Goal: Transaction & Acquisition: Book appointment/travel/reservation

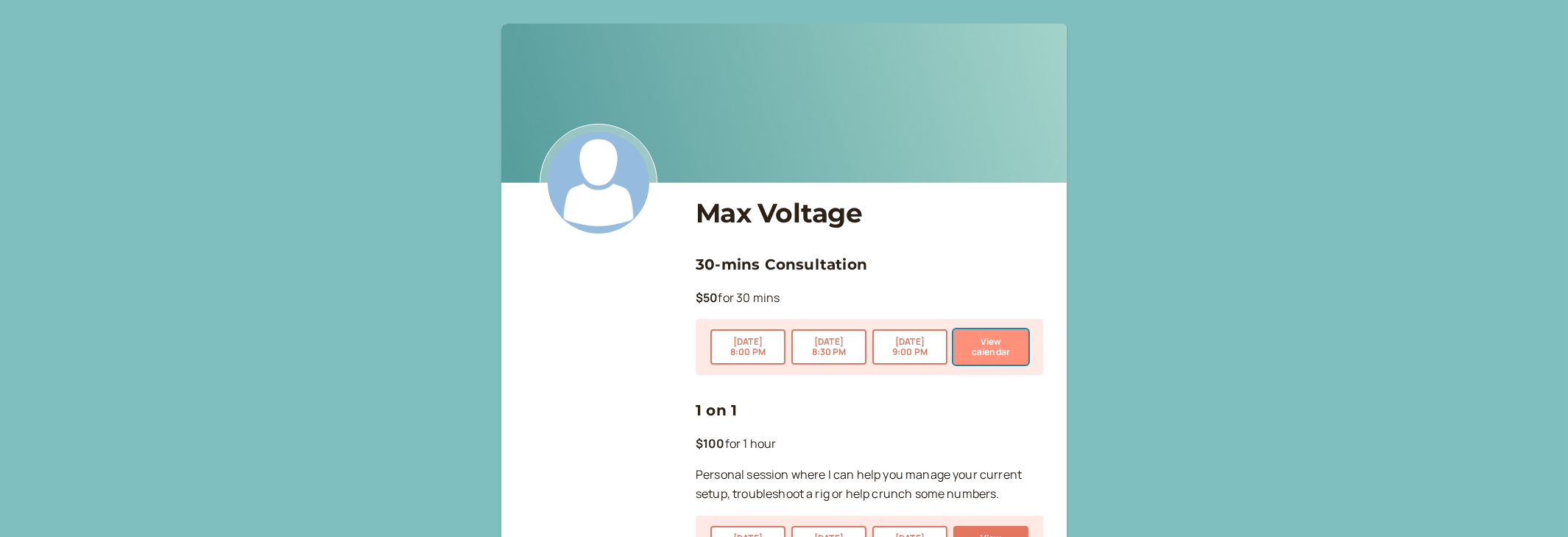
click at [978, 353] on button "View calendar" at bounding box center [991, 347] width 75 height 35
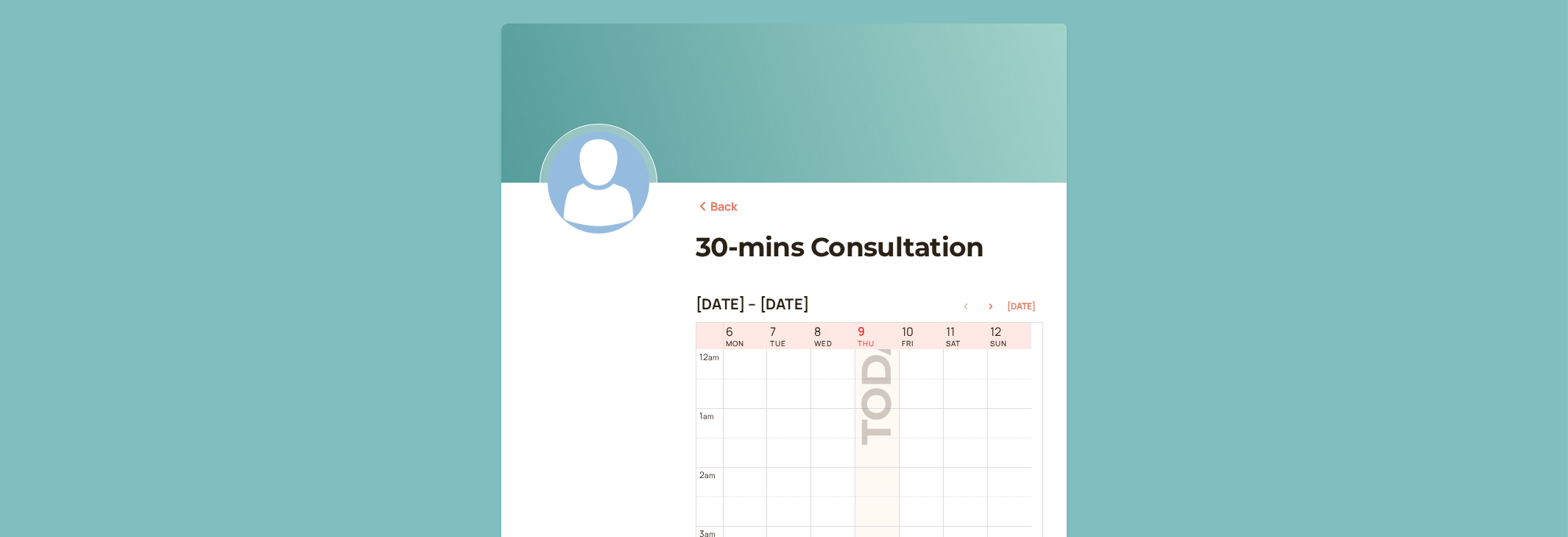
click at [719, 202] on link "Back" at bounding box center [717, 207] width 43 height 19
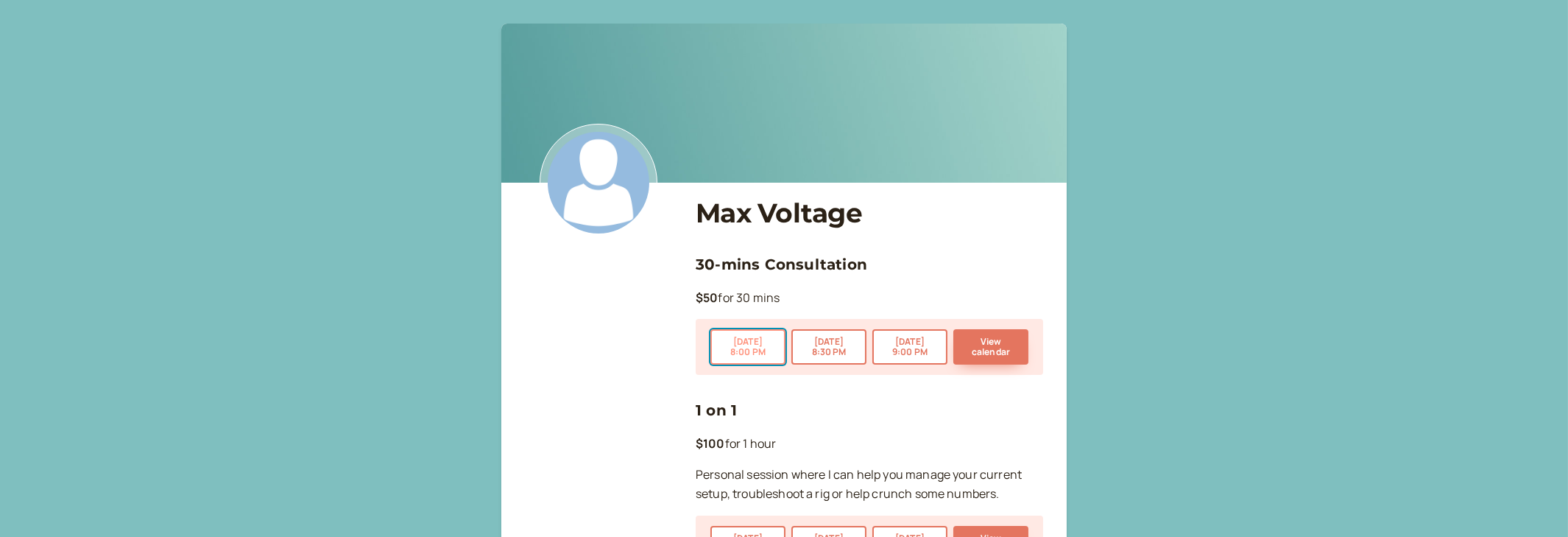
click at [755, 345] on button "[DATE] 8:00 PM" at bounding box center [748, 347] width 75 height 35
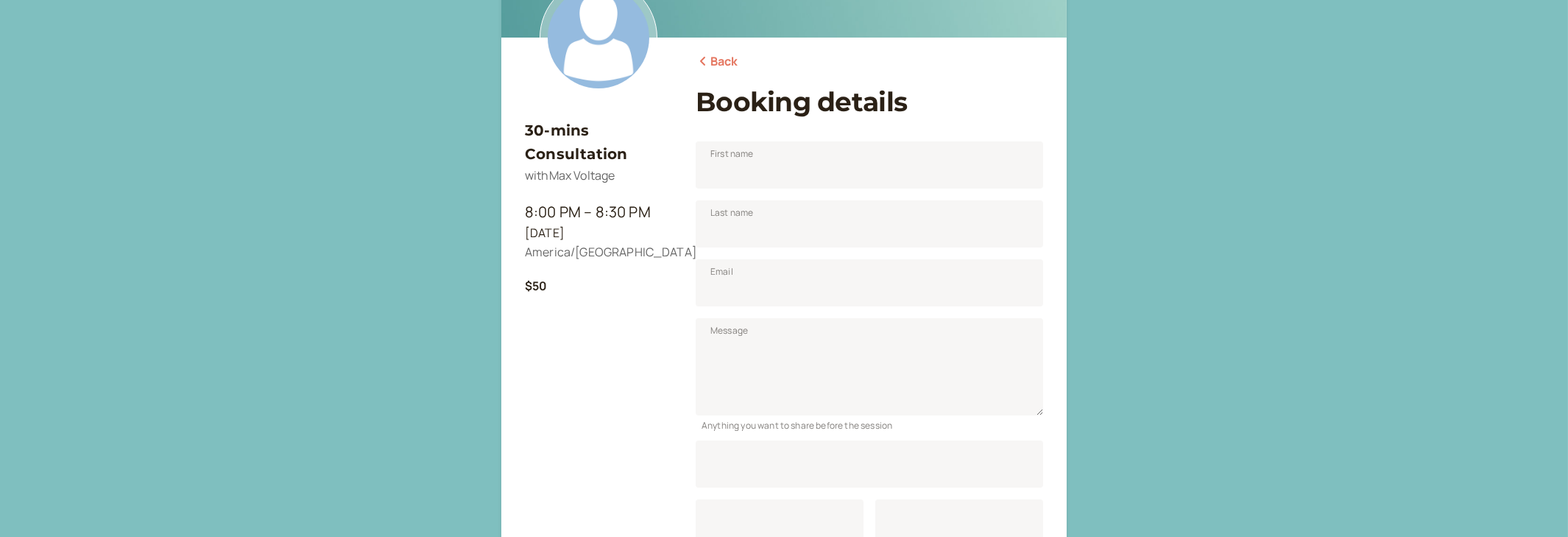
scroll to position [183, 0]
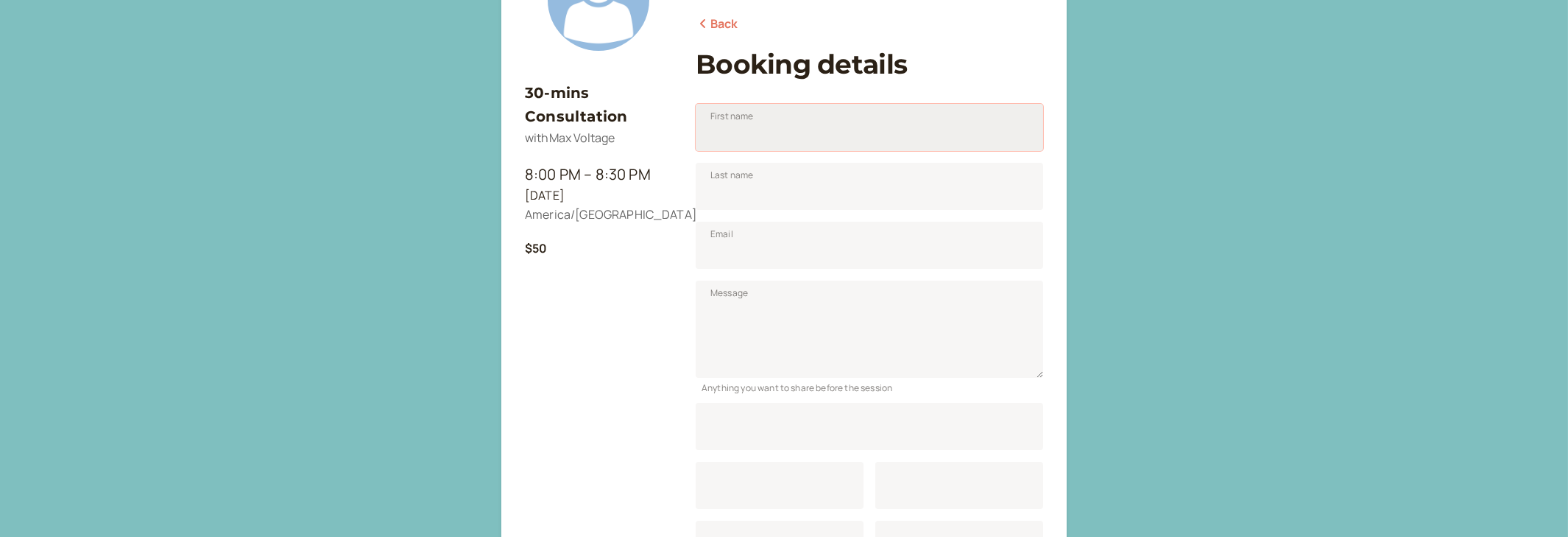
click at [787, 132] on input "First name" at bounding box center [870, 127] width 347 height 47
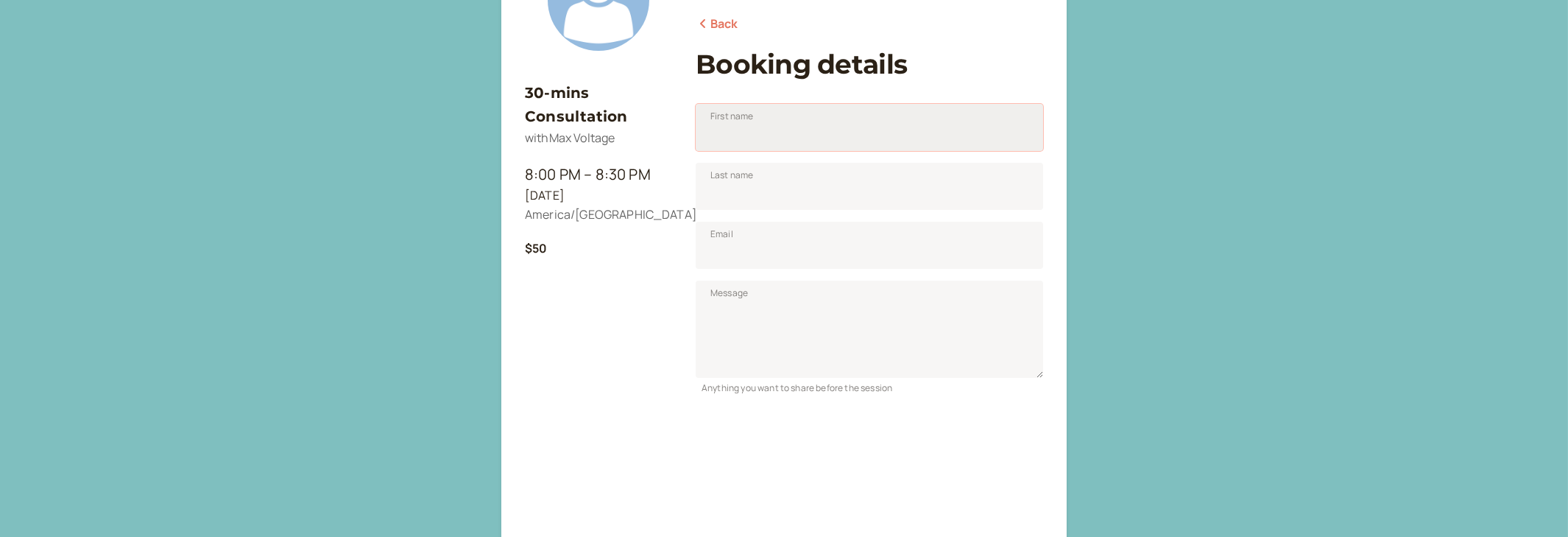
click at [766, 124] on input "First name" at bounding box center [870, 127] width 347 height 47
type input "Tymur"
type input "[DEMOGRAPHIC_DATA]"
type input "[EMAIL_ADDRESS][DOMAIN_NAME]"
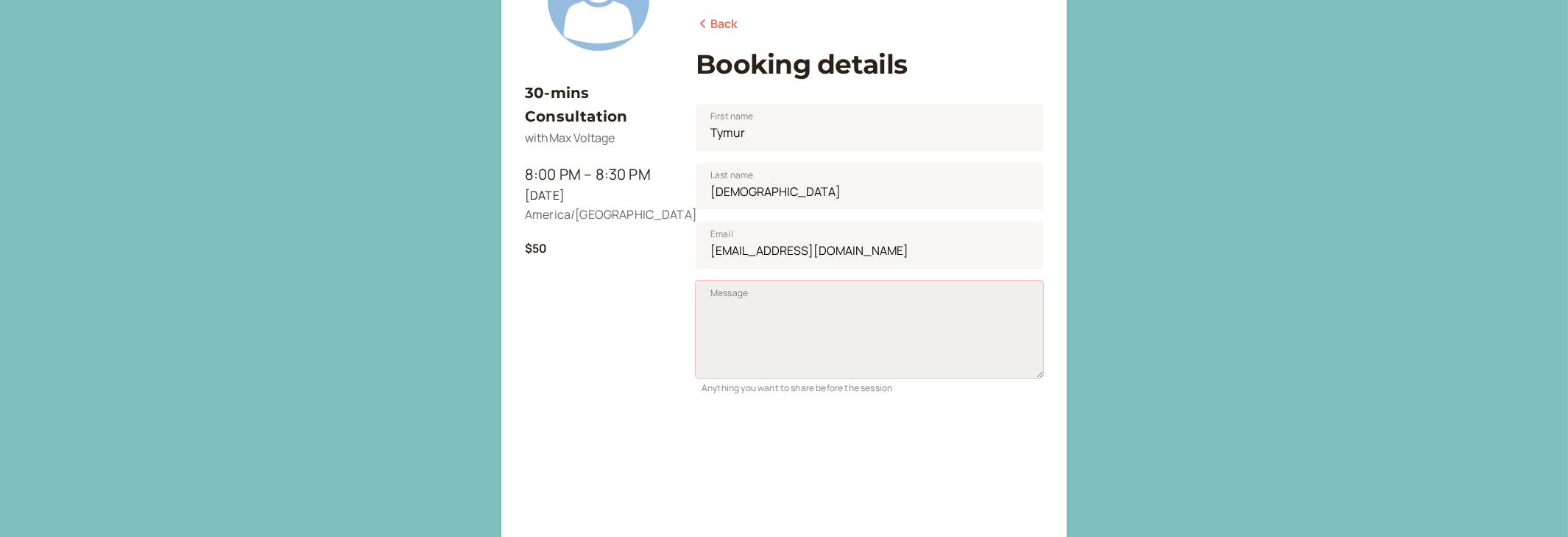
click at [841, 324] on textarea "Message" at bounding box center [870, 330] width 347 height 97
drag, startPoint x: 775, startPoint y: 306, endPoint x: 809, endPoint y: 311, distance: 34.4
click at [776, 306] on textarea "Message" at bounding box center [870, 330] width 347 height 97
click at [809, 334] on textarea "Hi, I would like to discuess ASIC" at bounding box center [870, 330] width 347 height 97
click at [884, 333] on textarea "Hi, I would like to discuss ASIC" at bounding box center [870, 330] width 347 height 97
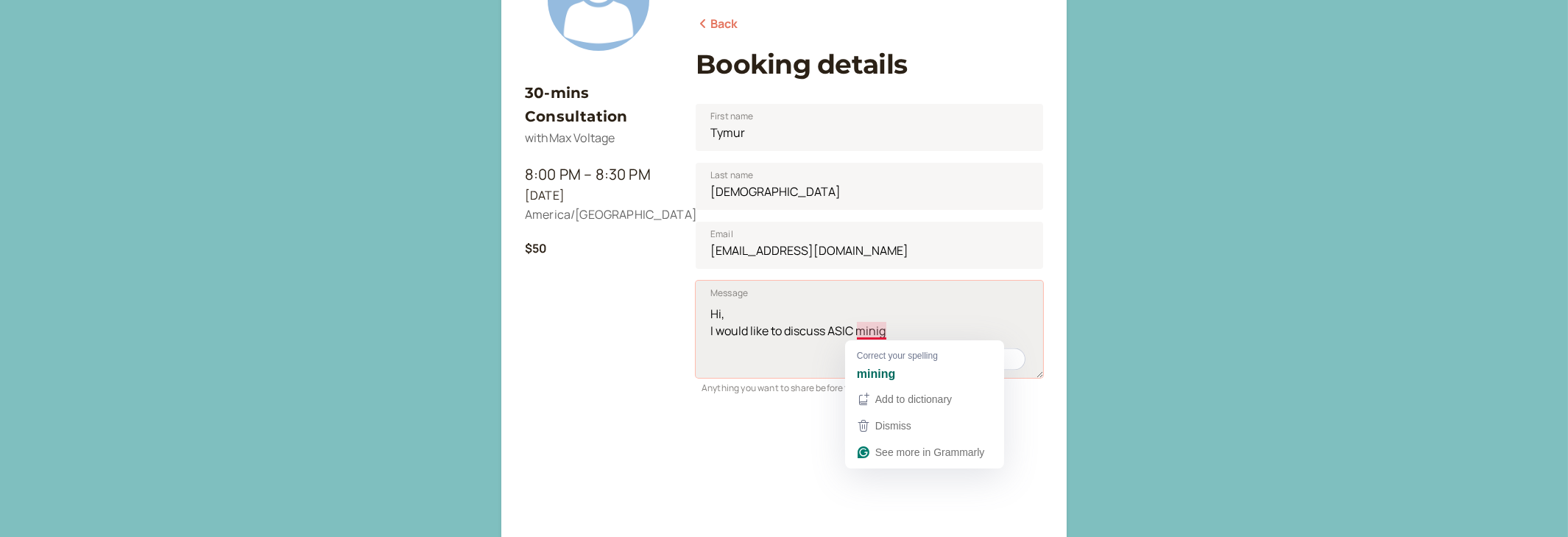
click at [877, 330] on textarea "Hi, I would like to discuss ASIC minig" at bounding box center [870, 330] width 347 height 97
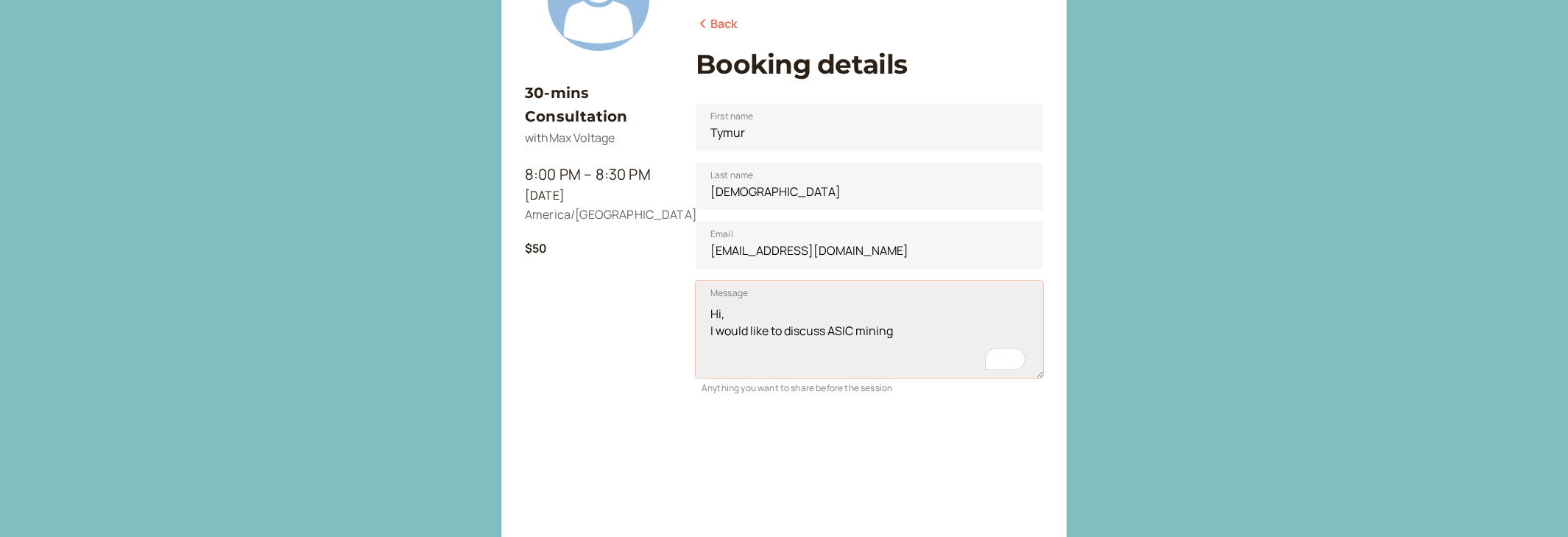
click at [943, 339] on textarea "Hi, I would like to discuss ASIC mining" at bounding box center [870, 330] width 347 height 97
click at [885, 354] on textarea "Hi, I would like to discuss the following: 1. ASIC mining for [GEOGRAPHIC_DATA]…" at bounding box center [870, 330] width 347 height 97
drag, startPoint x: 852, startPoint y: 347, endPoint x: 881, endPoint y: 371, distance: 37.6
click at [750, 347] on textarea "Hi, I would like to discuss the following: 1. ASIC mining for [GEOGRAPHIC_DATA]…" at bounding box center [870, 330] width 347 height 97
click at [765, 367] on textarea "Hi, I would like to discuss the following: 1. ASIC mining for [GEOGRAPHIC_DATA]…" at bounding box center [870, 330] width 347 height 97
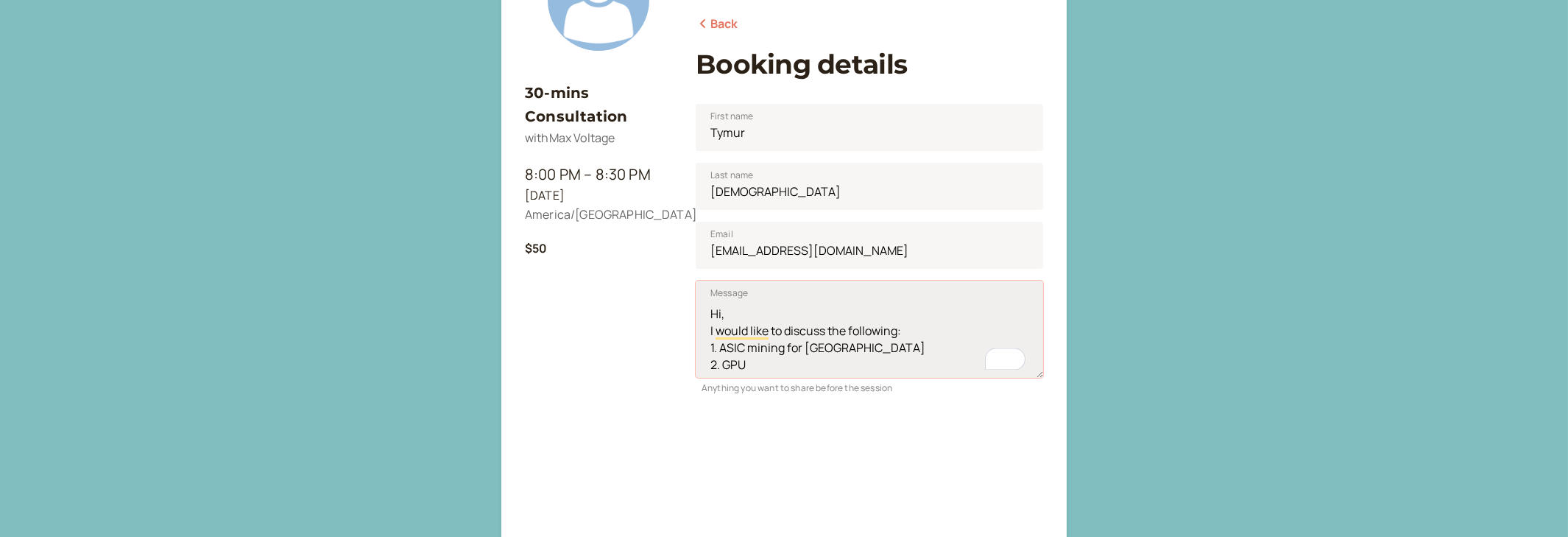
paste textarea "mining for Bitcoin."
click at [790, 366] on textarea "Hi, I would like to discuss the following: 1. ASIC mining for Bitcoin 2. GPU mi…" at bounding box center [870, 330] width 347 height 97
click at [891, 369] on textarea "Hi, I would like to discuss the following: 1. ASIC mining for Bitcoin 2. GPU mi…" at bounding box center [870, 330] width 347 height 97
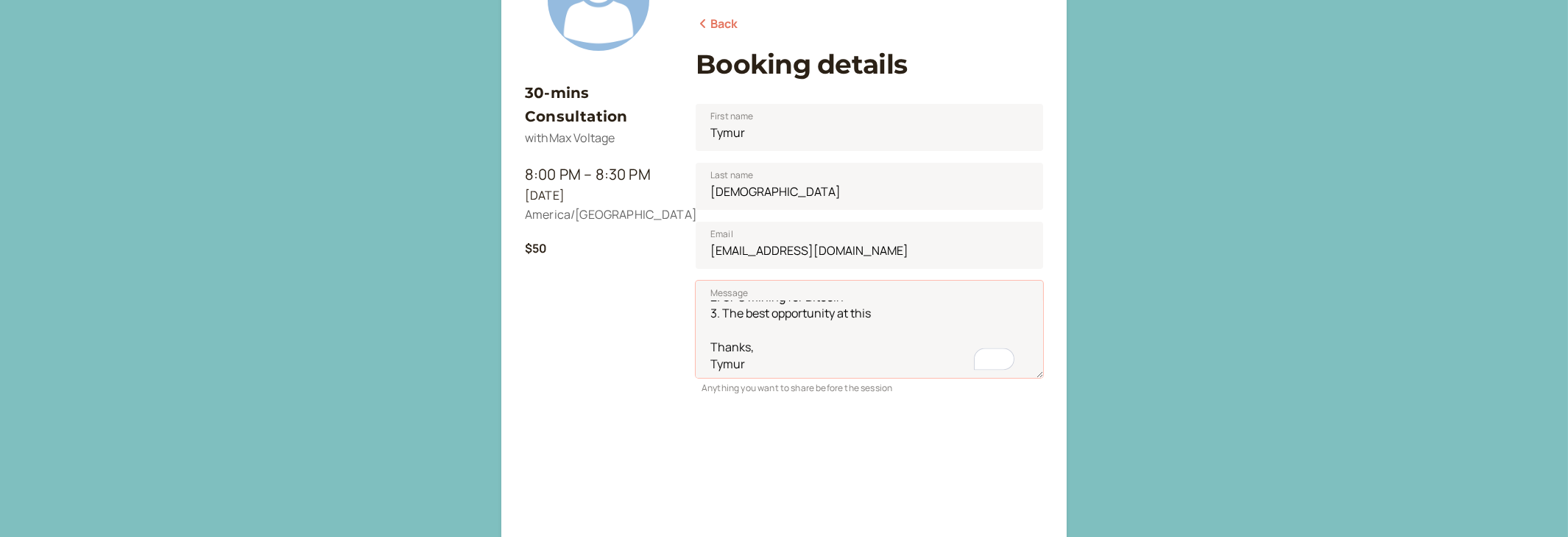
type textarea "Hi, I would like to discuss the following: 1. ASIC mining for Bitcoin 2. GPU mi…"
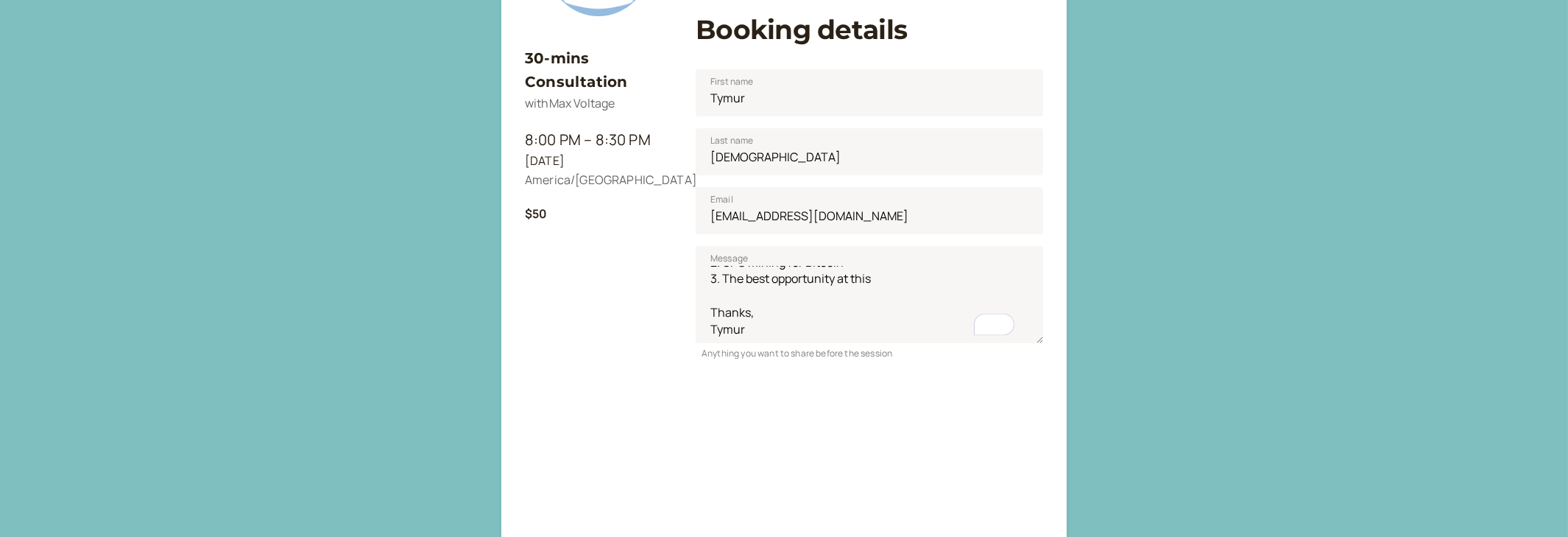
click at [603, 329] on div "30-mins Consultation with [PERSON_NAME] 8:00 PM – 8:30 PM [DATE] America/[GEOGR…" at bounding box center [598, 357] width 147 height 665
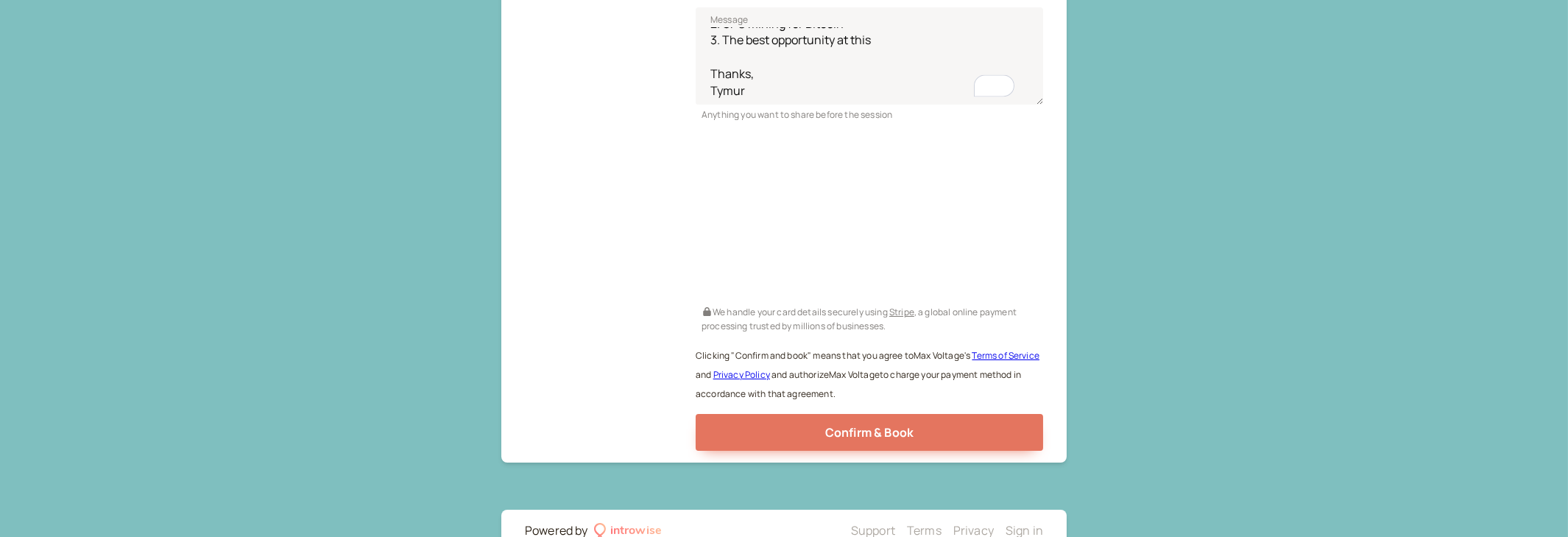
scroll to position [494, 0]
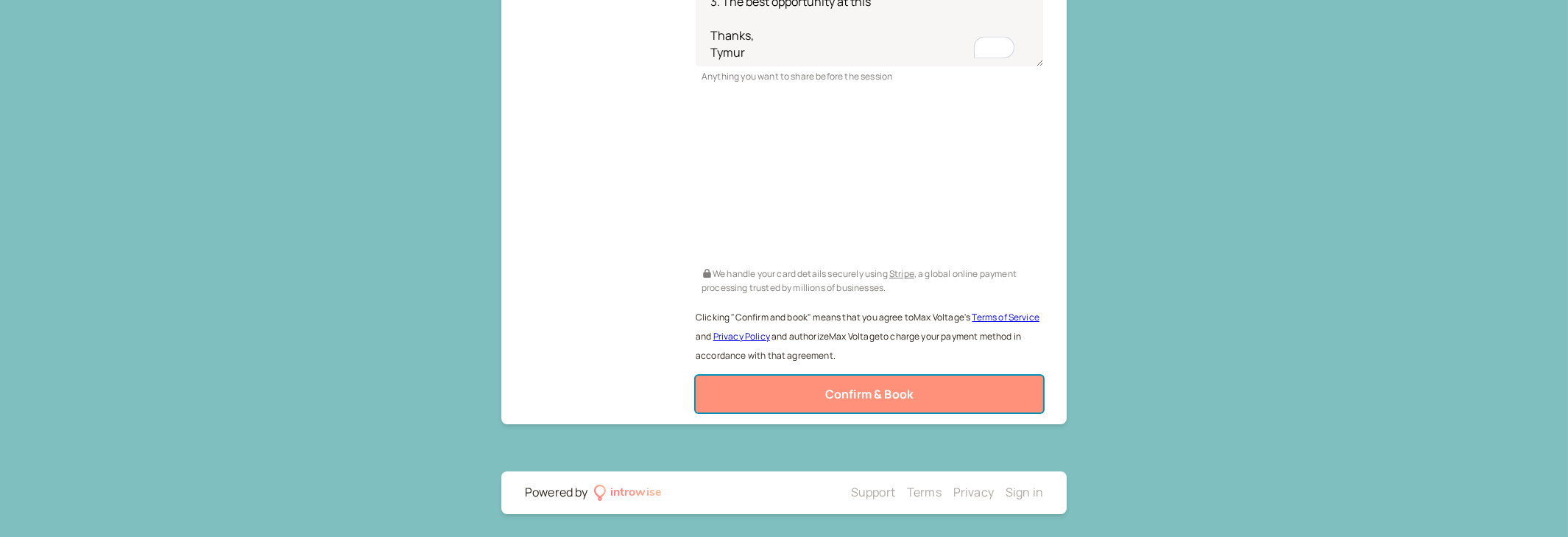
click at [854, 387] on span "Confirm & Book" at bounding box center [870, 394] width 88 height 16
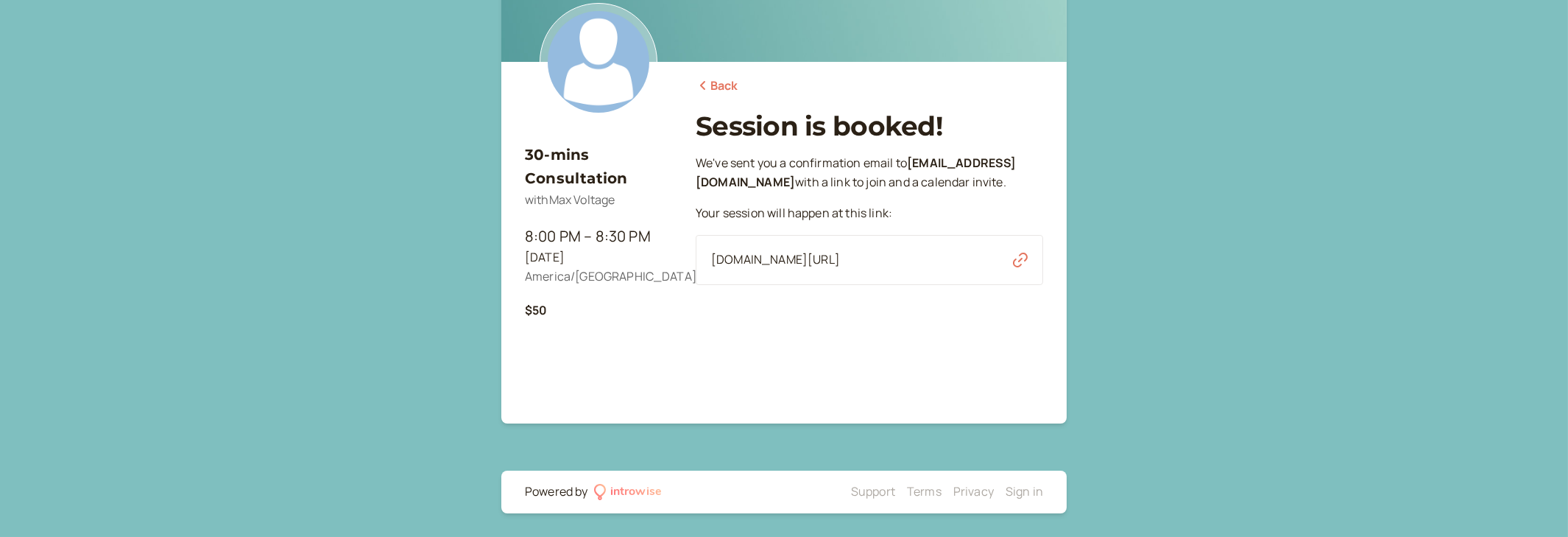
scroll to position [120, 0]
